Goal: Task Accomplishment & Management: Manage account settings

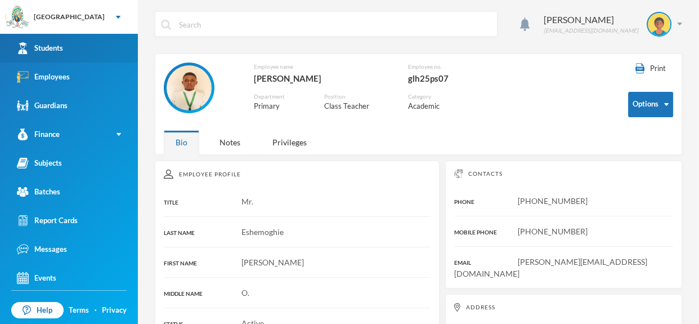
click at [118, 51] on link "Students" at bounding box center [69, 48] width 138 height 29
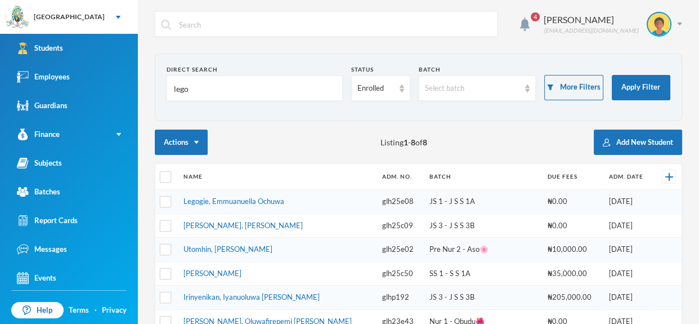
click at [224, 88] on input "lego" at bounding box center [255, 88] width 164 height 25
type input "l"
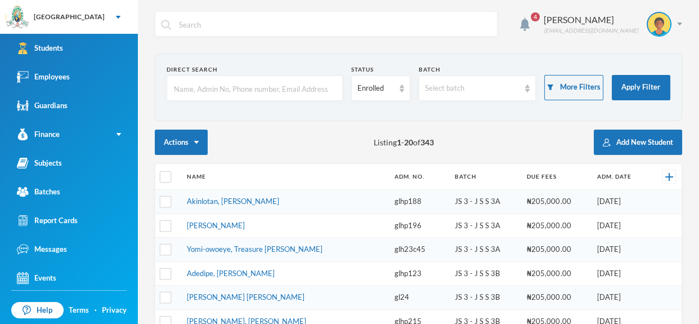
click at [140, 91] on div "4 Omisakin Oluwaseun [EMAIL_ADDRESS][DOMAIN_NAME] Direct Search Status Enrolled…" at bounding box center [418, 162] width 561 height 324
click at [109, 70] on link "Employees" at bounding box center [69, 76] width 138 height 29
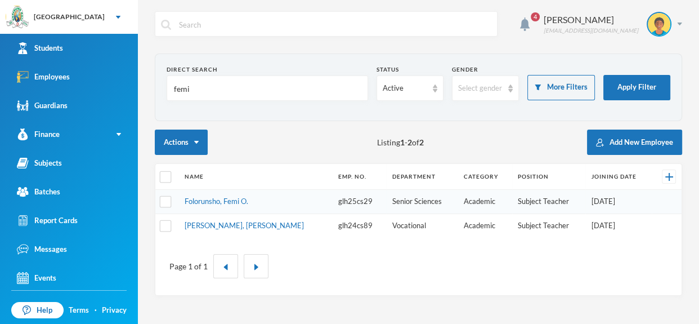
click at [197, 90] on input "femi" at bounding box center [267, 88] width 189 height 25
type input "f"
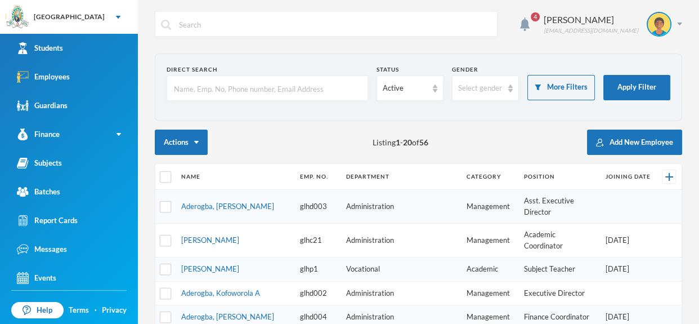
click at [241, 81] on input "text" at bounding box center [267, 88] width 189 height 25
type input "[PERSON_NAME]"
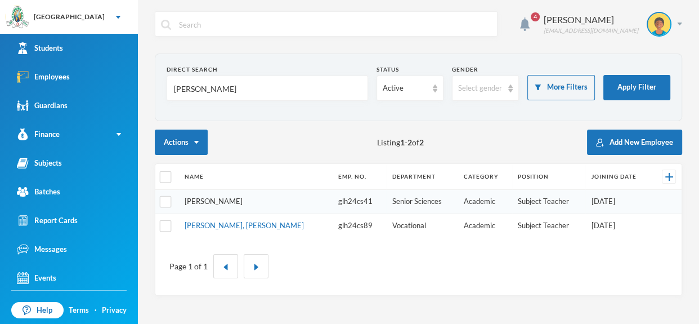
click at [203, 198] on link "[PERSON_NAME]" at bounding box center [214, 200] width 58 height 9
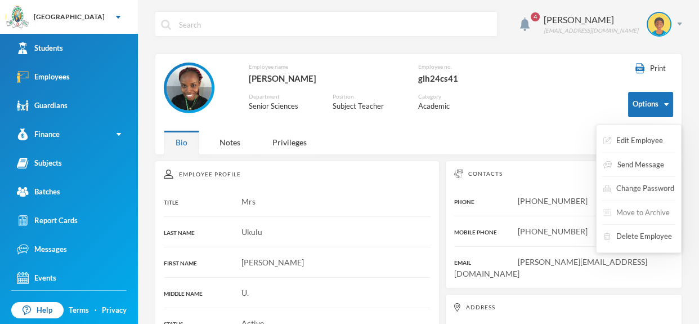
click at [646, 210] on button "Move to Archive" at bounding box center [636, 213] width 69 height 20
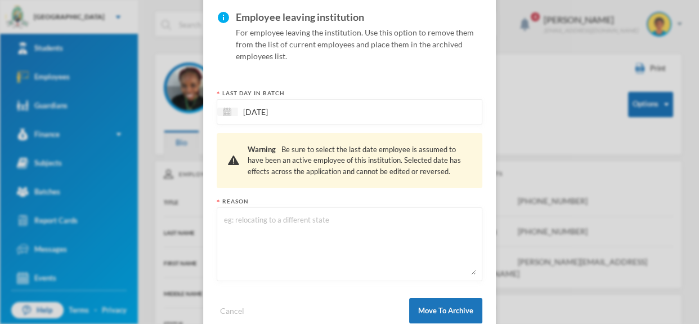
scroll to position [93, 0]
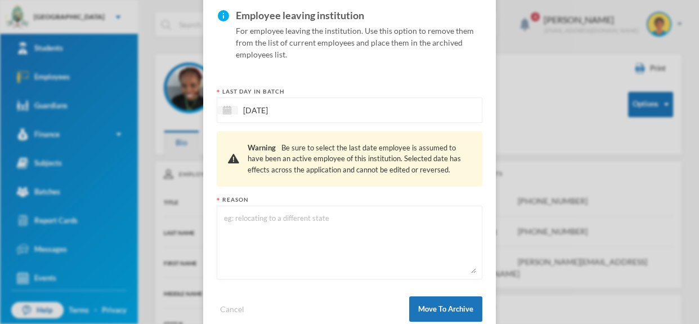
click at [402, 215] on textarea at bounding box center [349, 242] width 253 height 61
type textarea "Resigned"
click at [461, 305] on button "Move To Archive" at bounding box center [445, 308] width 73 height 25
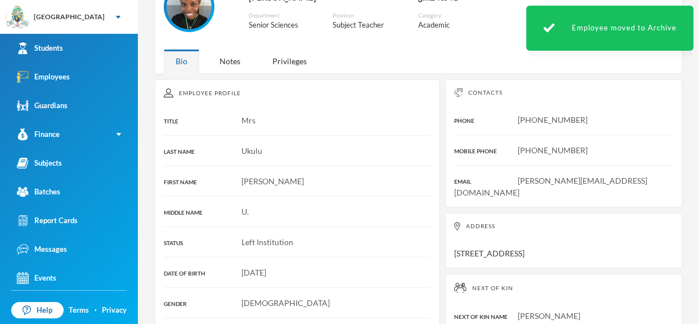
scroll to position [54, 0]
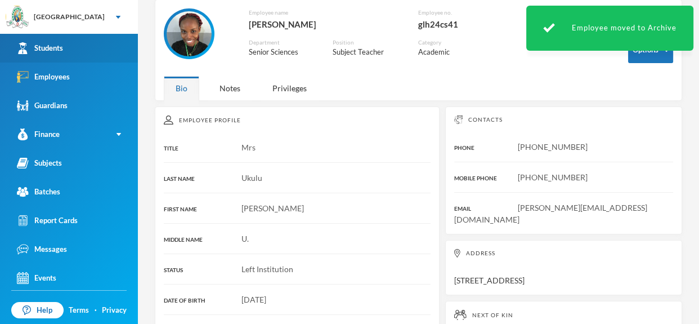
click at [98, 44] on link "Students" at bounding box center [69, 48] width 138 height 29
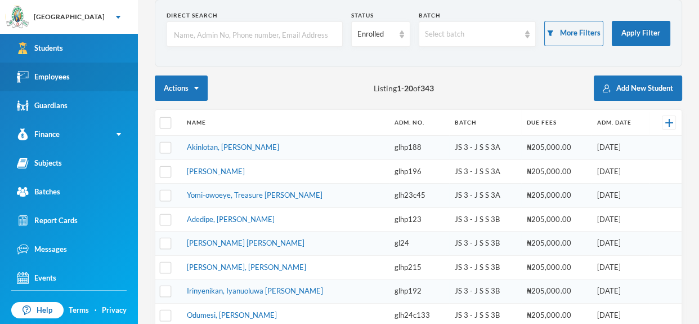
click at [100, 77] on link "Employees" at bounding box center [69, 76] width 138 height 29
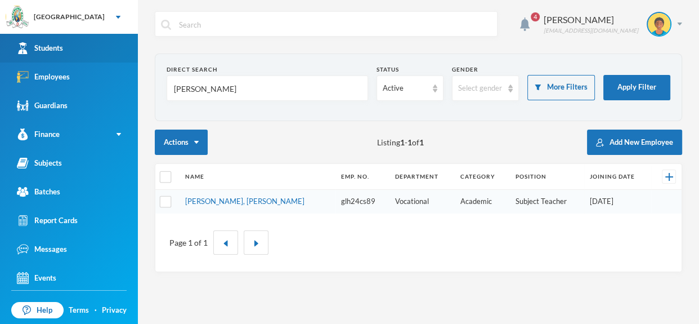
click at [100, 48] on link "Students" at bounding box center [69, 48] width 138 height 29
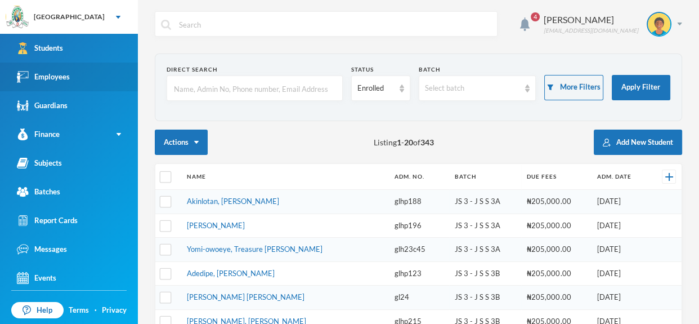
click at [113, 70] on link "Employees" at bounding box center [69, 76] width 138 height 29
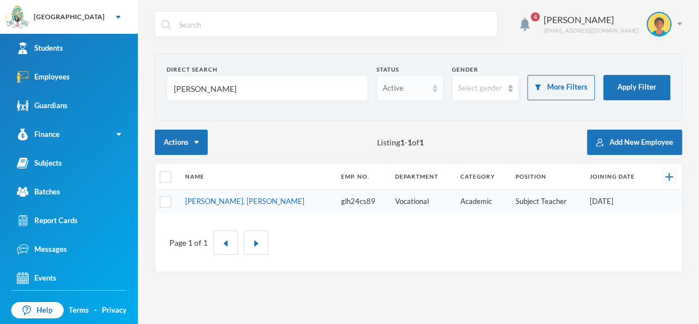
click at [434, 91] on img at bounding box center [435, 88] width 5 height 8
click at [420, 136] on span "Left Institution" at bounding box center [409, 132] width 52 height 10
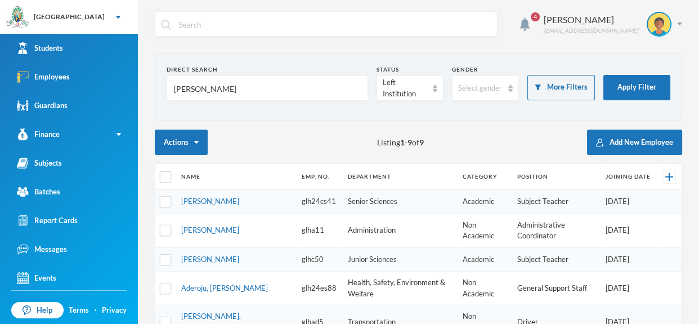
click at [316, 142] on div "Actions Listing 1 - 9 of 9 Add New Employee" at bounding box center [418, 141] width 527 height 25
click at [281, 89] on input "[PERSON_NAME]" at bounding box center [267, 88] width 189 height 25
type input "j"
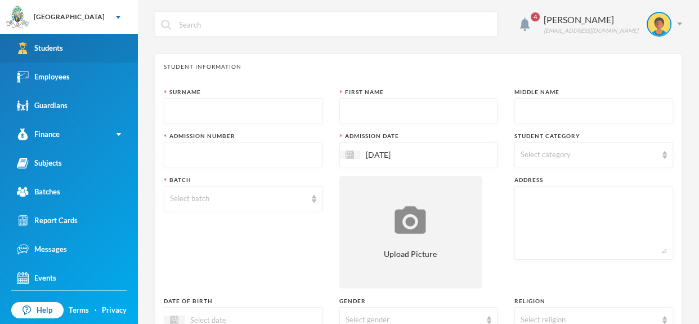
click at [105, 51] on link "Students" at bounding box center [69, 48] width 138 height 29
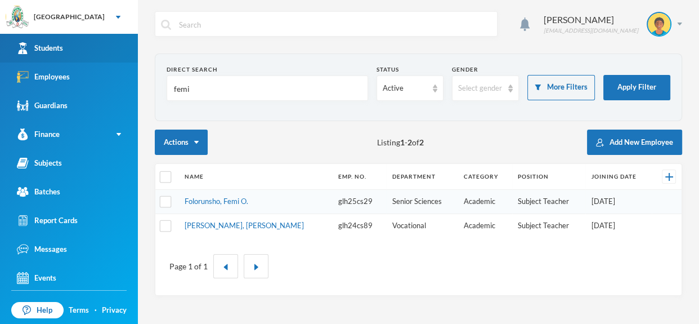
click at [59, 50] on div "Students" at bounding box center [40, 48] width 46 height 12
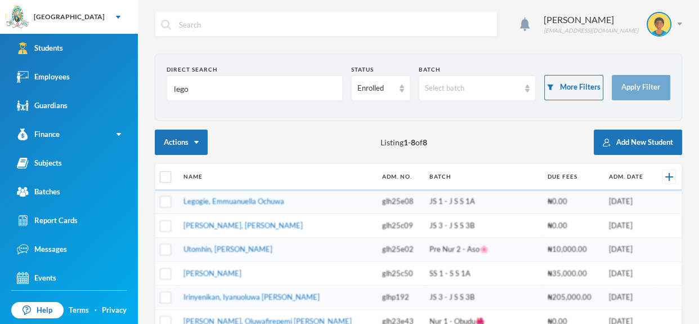
click at [222, 97] on input "lego" at bounding box center [255, 88] width 164 height 25
type input "l"
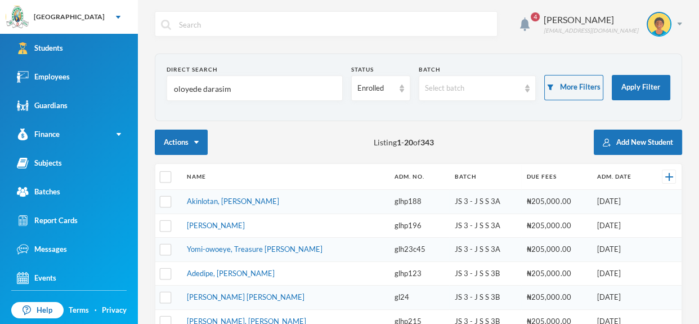
type input "oloyede darasimi"
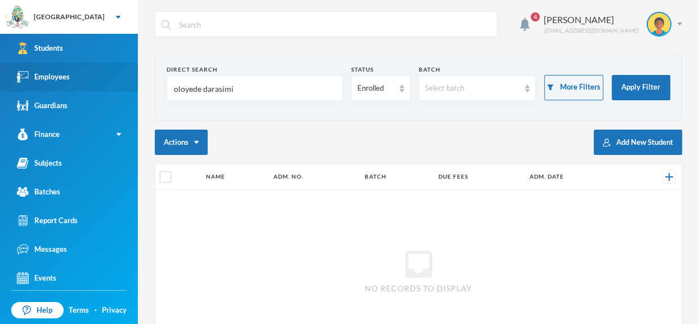
click at [88, 77] on link "Employees" at bounding box center [69, 76] width 138 height 29
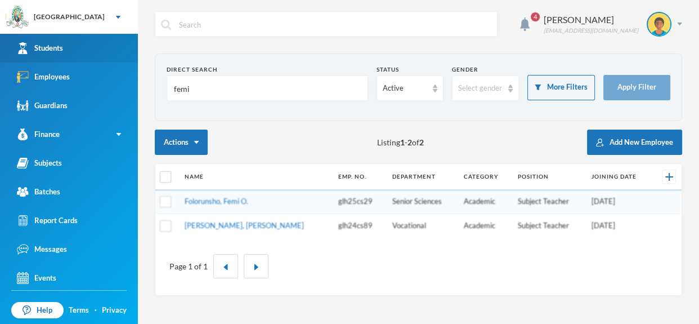
click at [91, 47] on link "Students" at bounding box center [69, 48] width 138 height 29
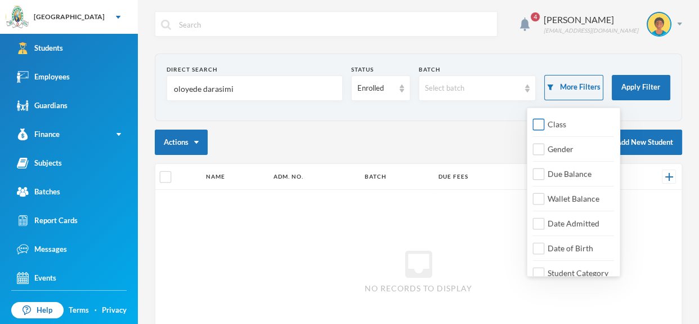
click at [540, 127] on input "Class" at bounding box center [539, 125] width 12 height 12
checkbox input "true"
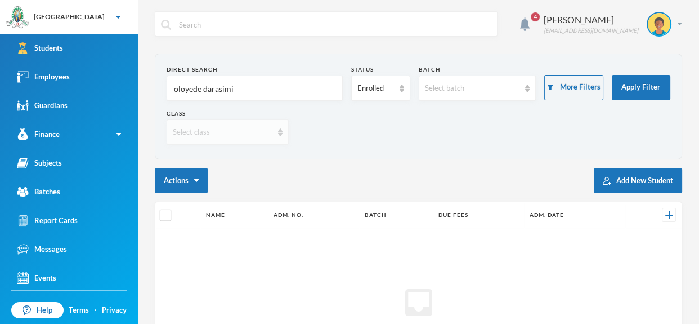
click at [282, 133] on div "Select class" at bounding box center [228, 131] width 122 height 25
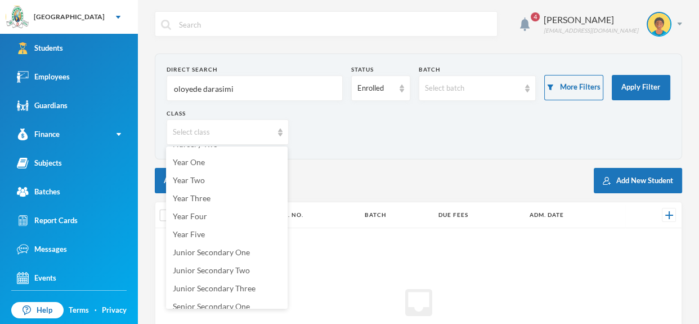
scroll to position [91, 0]
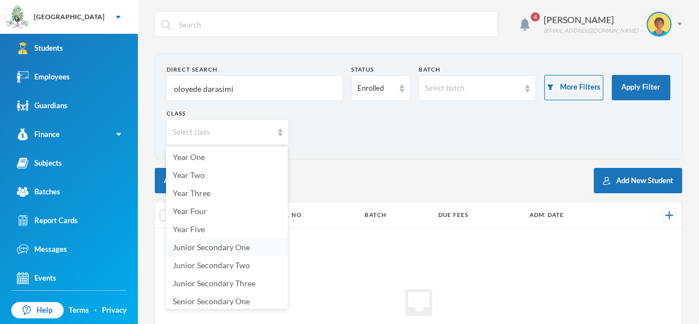
click at [244, 243] on span "Junior Secondary One" at bounding box center [211, 247] width 77 height 10
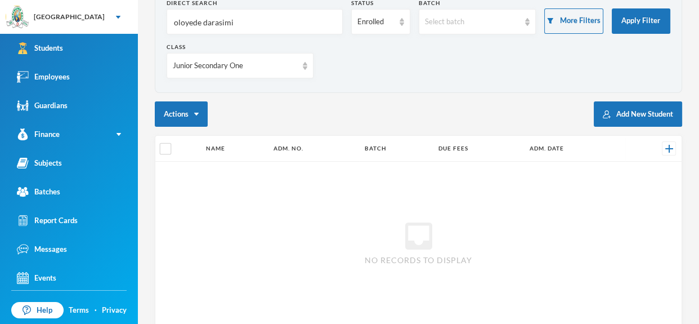
scroll to position [84, 0]
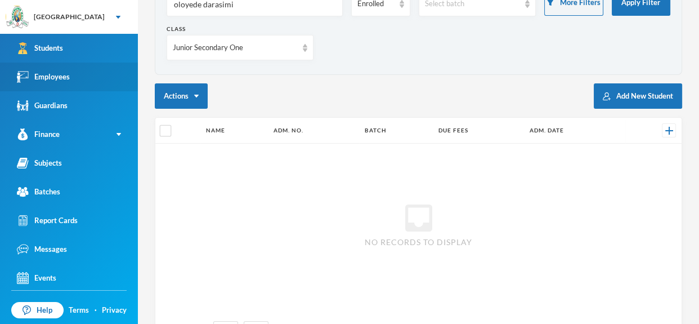
click at [96, 81] on link "Employees" at bounding box center [69, 76] width 138 height 29
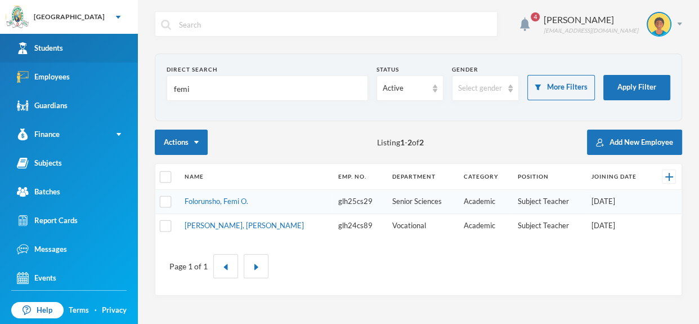
click at [94, 50] on link "Students" at bounding box center [69, 48] width 138 height 29
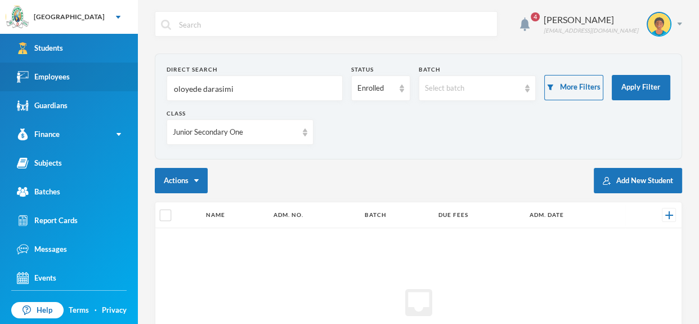
click at [104, 77] on link "Employees" at bounding box center [69, 76] width 138 height 29
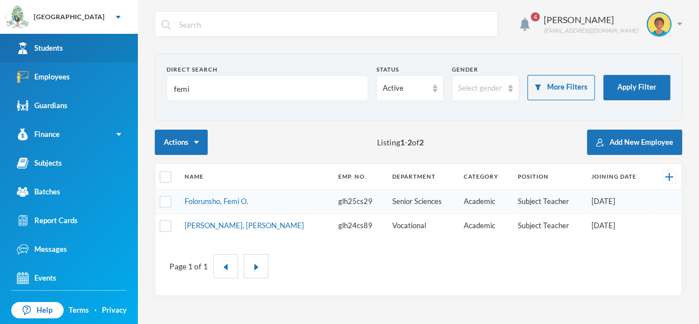
click at [104, 44] on link "Students" at bounding box center [69, 48] width 138 height 29
